Goal: Navigation & Orientation: Find specific page/section

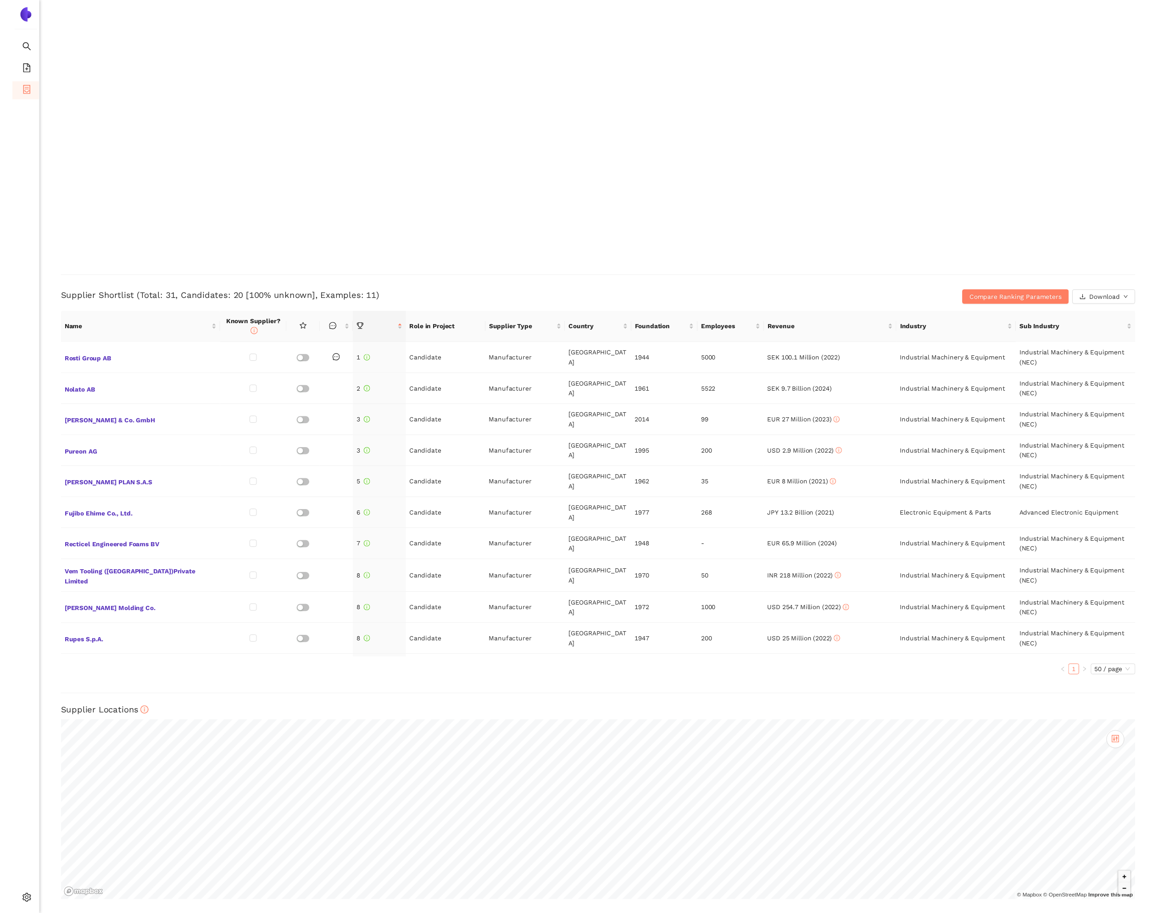
scroll to position [1959, 0]
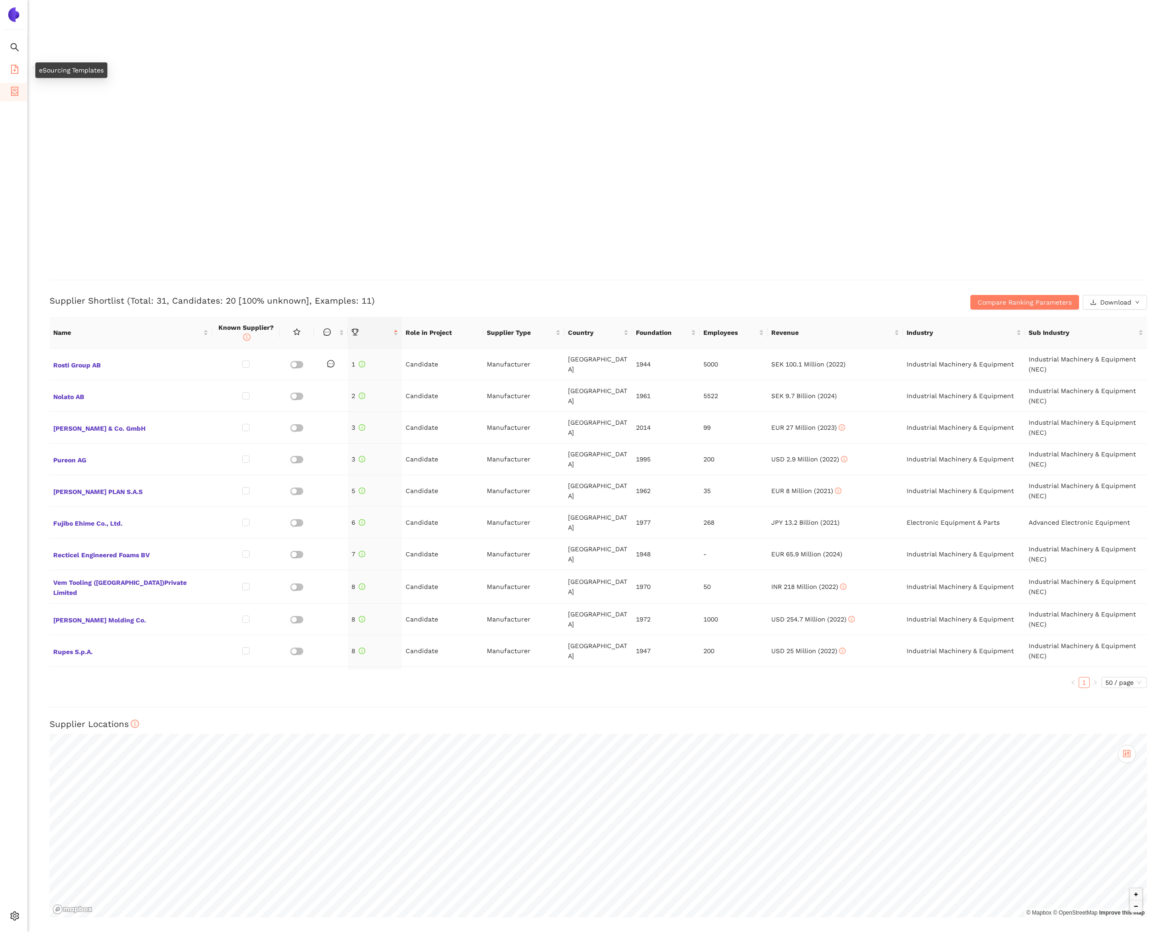
click at [17, 73] on icon "file-add" at bounding box center [14, 69] width 7 height 9
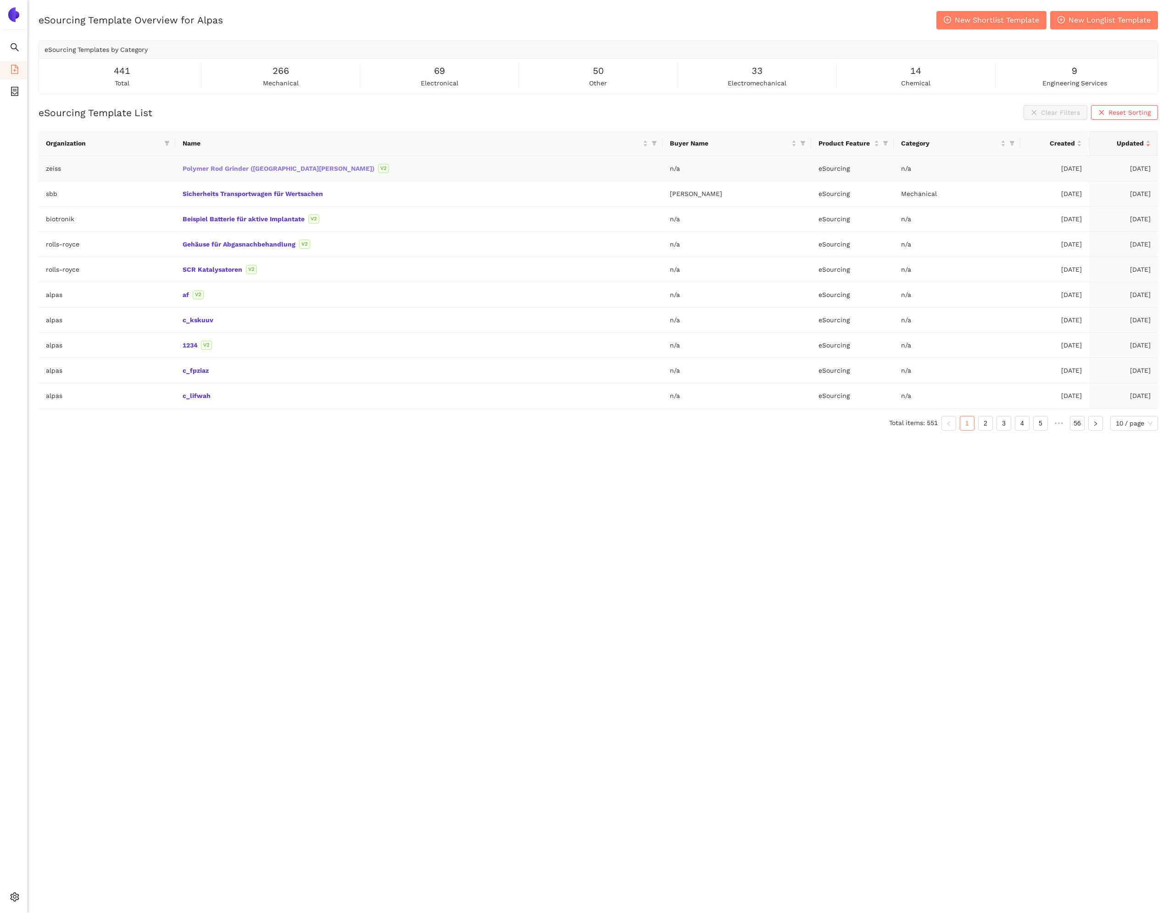
click at [0, 0] on link "Polymer Rod Grinder ([GEOGRAPHIC_DATA][PERSON_NAME])" at bounding box center [0, 0] width 0 height 0
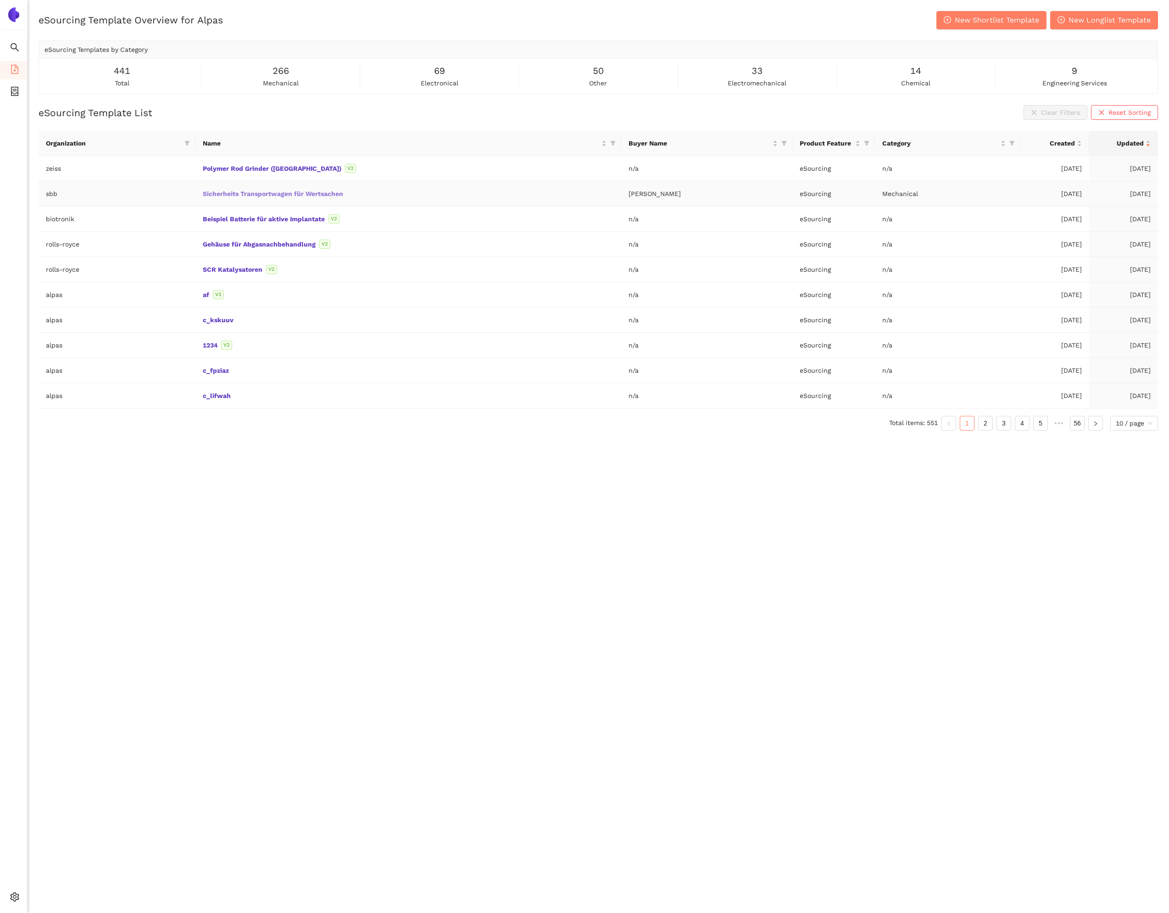
click at [0, 0] on link "Sicherheits Transportwagen für Wertsachen" at bounding box center [0, 0] width 0 height 0
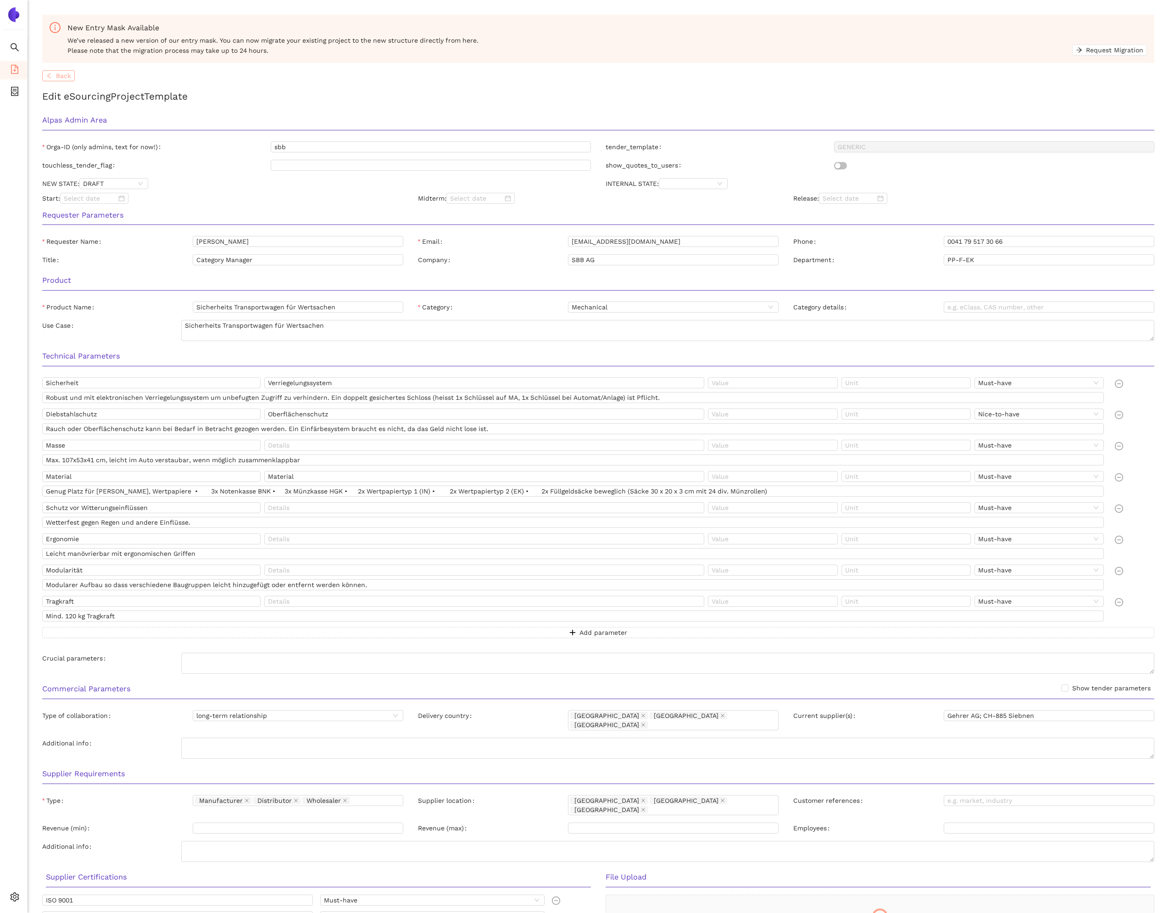
click at [53, 78] on button "Back" at bounding box center [58, 75] width 33 height 11
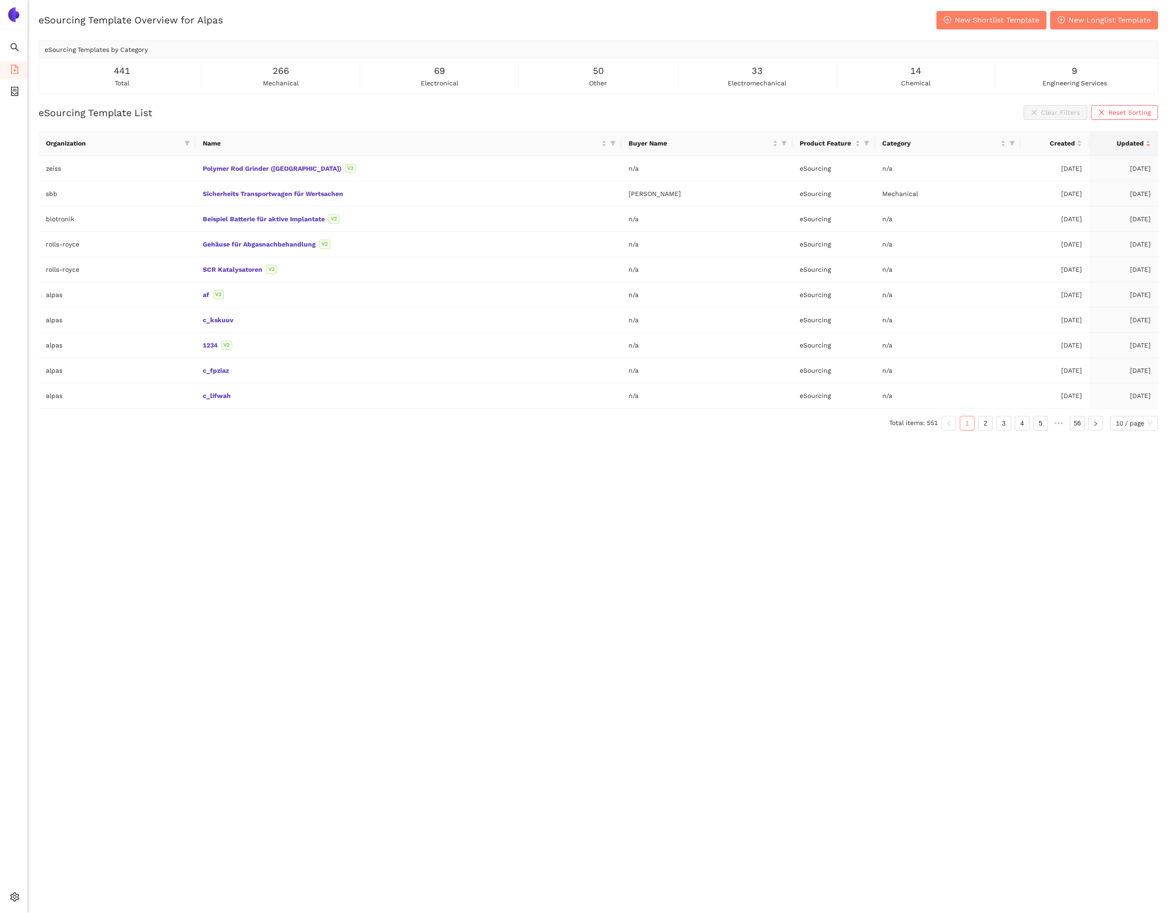
click at [0, 0] on link "Polymer Rod Grinder ([GEOGRAPHIC_DATA][PERSON_NAME])" at bounding box center [0, 0] width 0 height 0
